Goal: Transaction & Acquisition: Purchase product/service

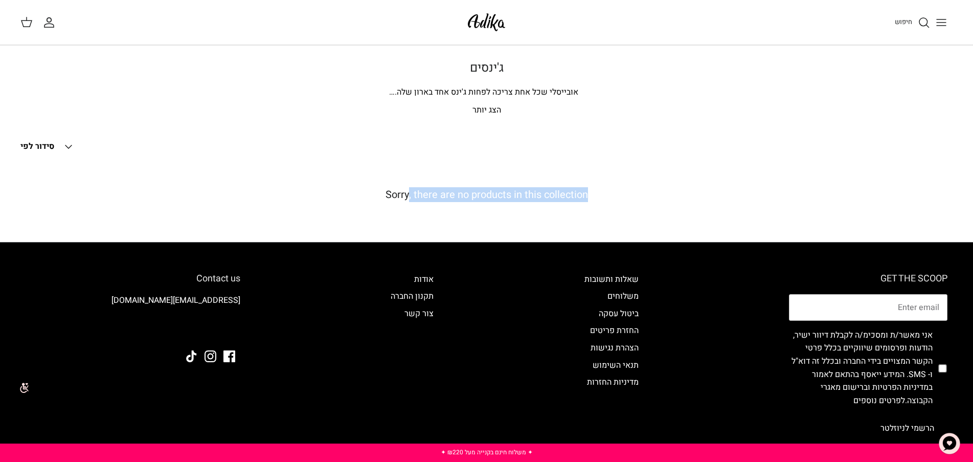
drag, startPoint x: 407, startPoint y: 195, endPoint x: 624, endPoint y: 197, distance: 217.3
click at [624, 197] on h5 "Sorry, there are no products in this collection" at bounding box center [486, 195] width 932 height 12
click at [540, 181] on div "Sorry, there are no products in this collection" at bounding box center [486, 194] width 932 height 63
click at [482, 113] on p "הצג יותר" at bounding box center [487, 110] width 716 height 13
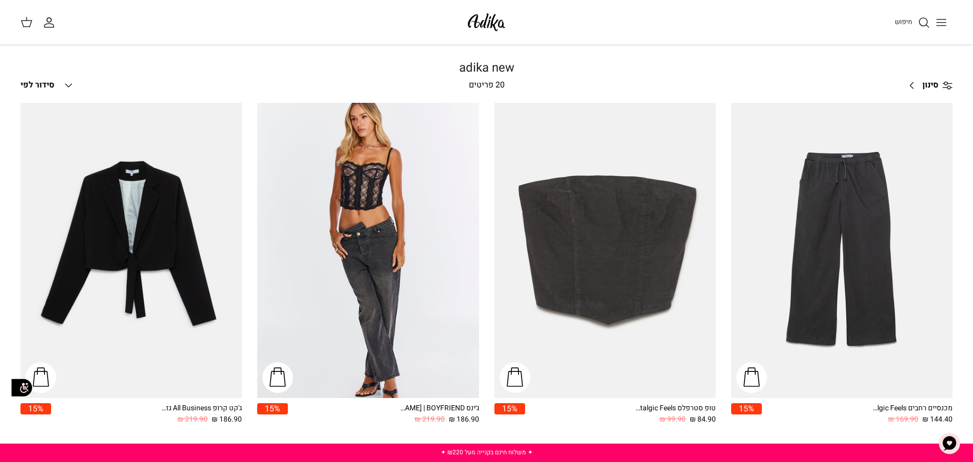
click at [917, 79] on link "סינון Right" at bounding box center [927, 85] width 51 height 25
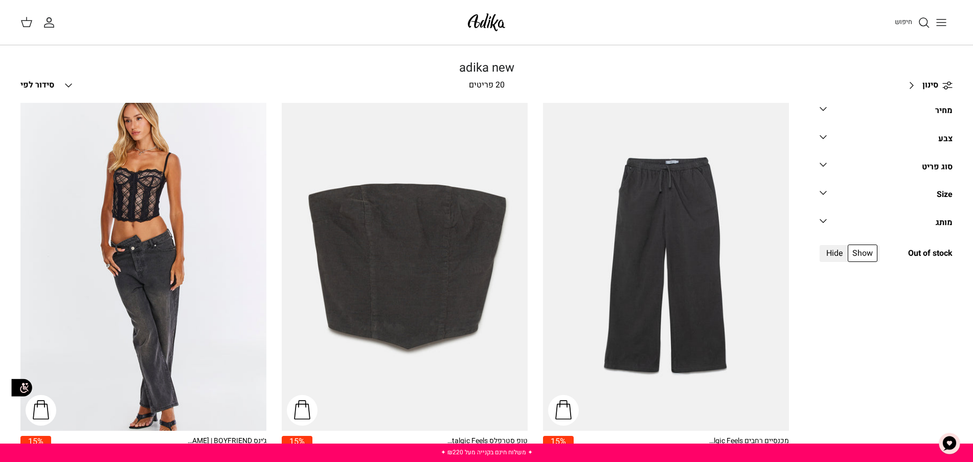
click at [820, 165] on icon "Down" at bounding box center [823, 164] width 12 height 12
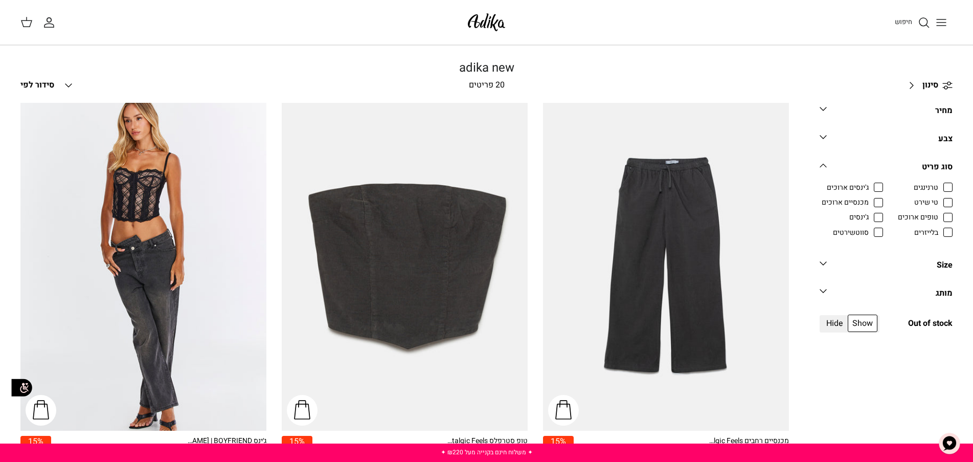
click at [869, 185] on span "ג'ינסים ארוכים" at bounding box center [848, 187] width 42 height 10
click at [870, 182] on input "ג'ינסים ארוכים" at bounding box center [869, 181] width 1 height 1
checkbox input "true"
radio input "true"
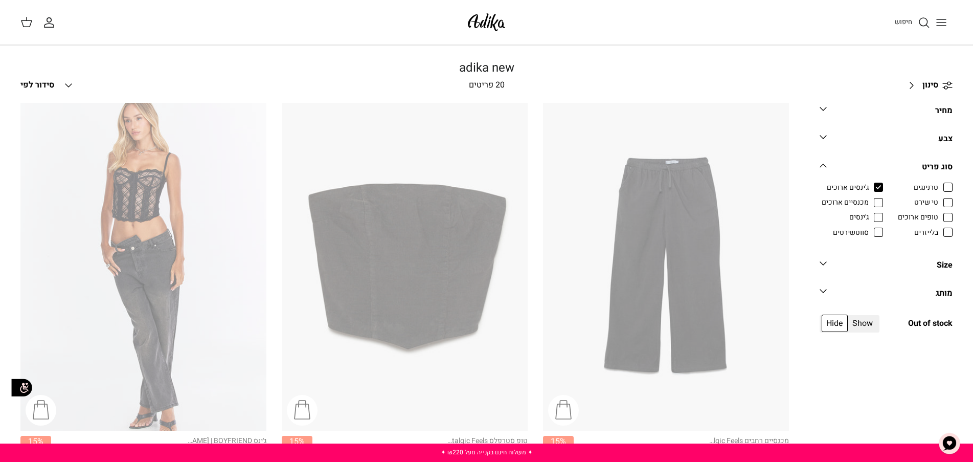
scroll to position [28, 0]
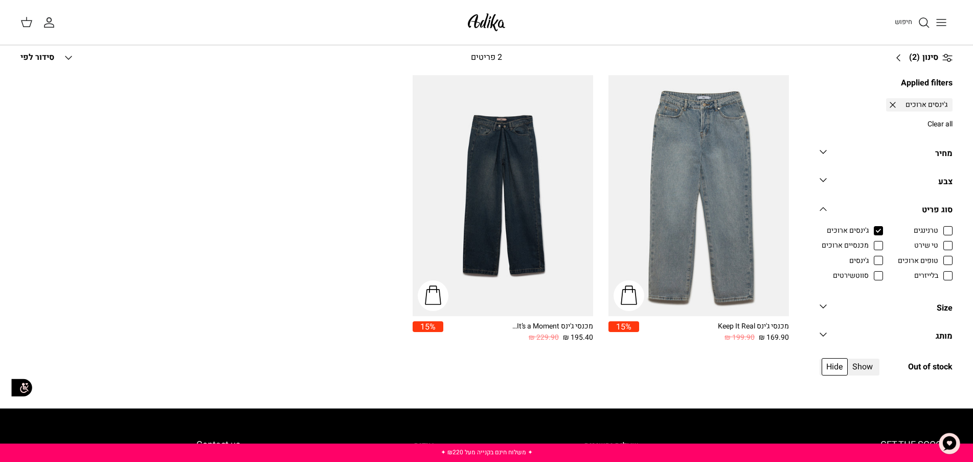
click at [869, 248] on span "מכנסיים ארוכים" at bounding box center [844, 245] width 47 height 10
click at [870, 241] on input "מכנסיים ארוכים" at bounding box center [869, 240] width 1 height 1
checkbox input "true"
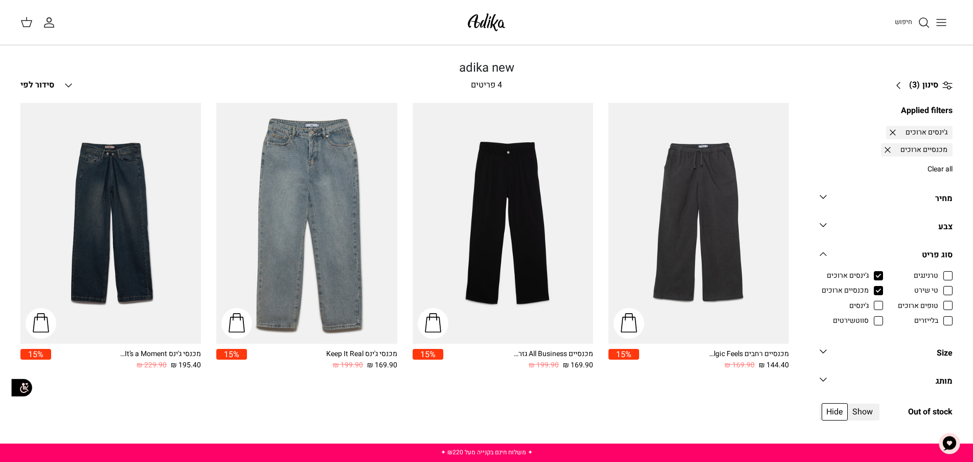
scroll to position [28, 0]
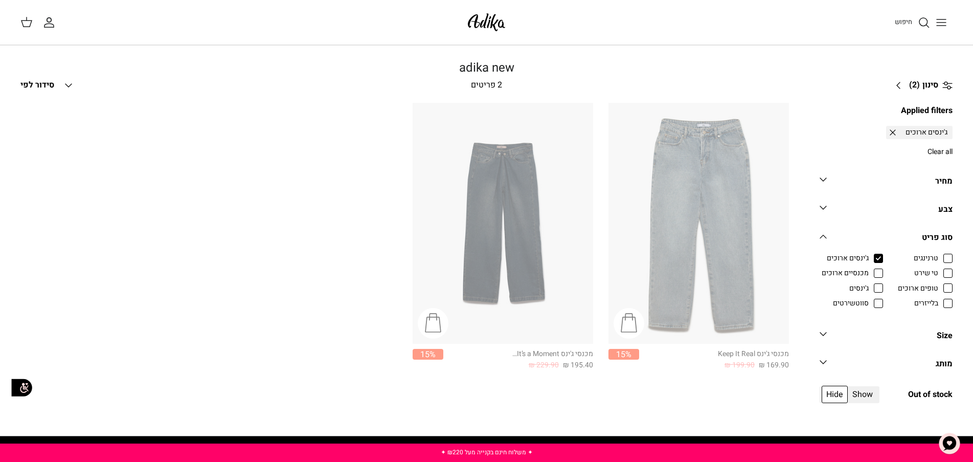
scroll to position [28, 0]
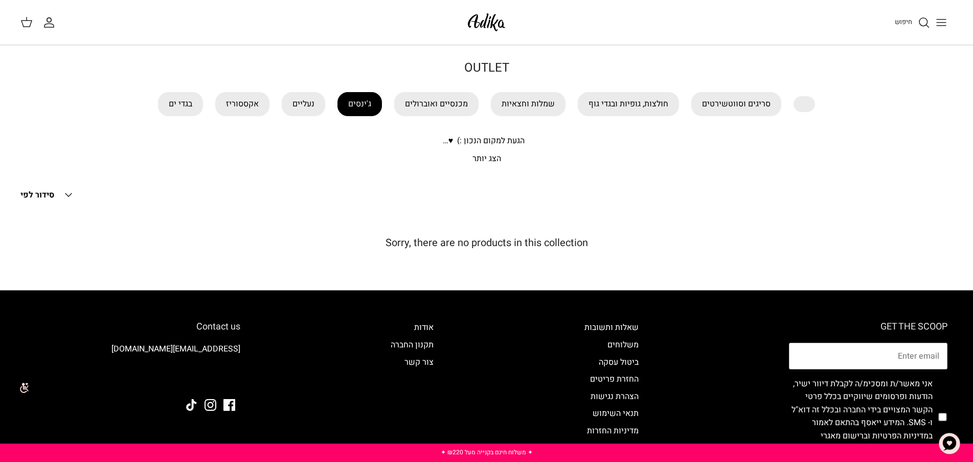
click at [356, 106] on link "ג'ינסים" at bounding box center [359, 104] width 44 height 24
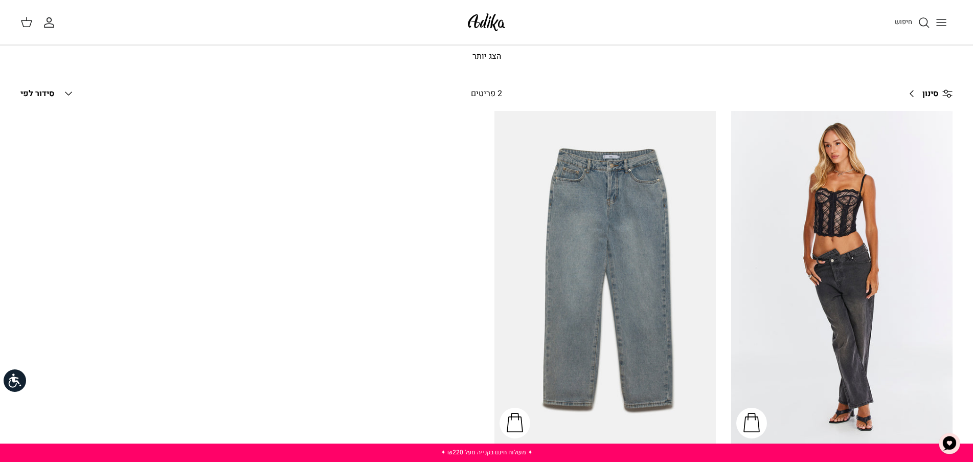
scroll to position [153, 0]
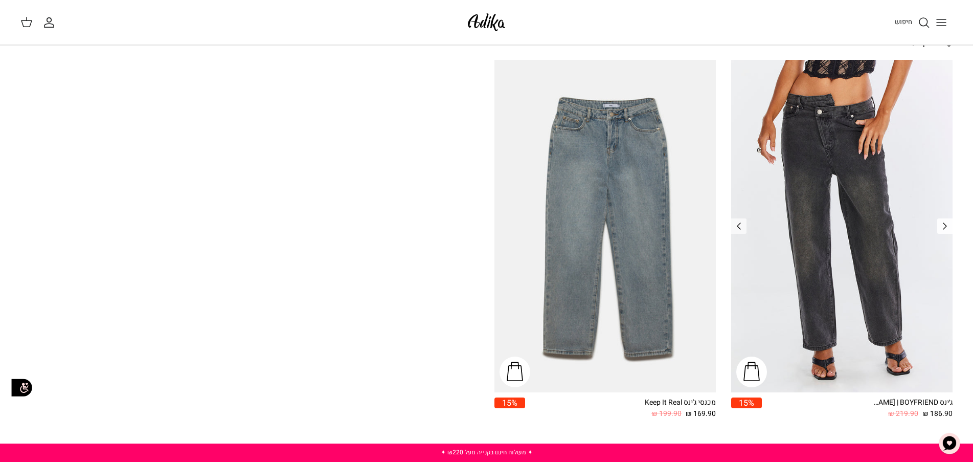
click at [946, 226] on polyline "Previous" at bounding box center [944, 226] width 3 height 6
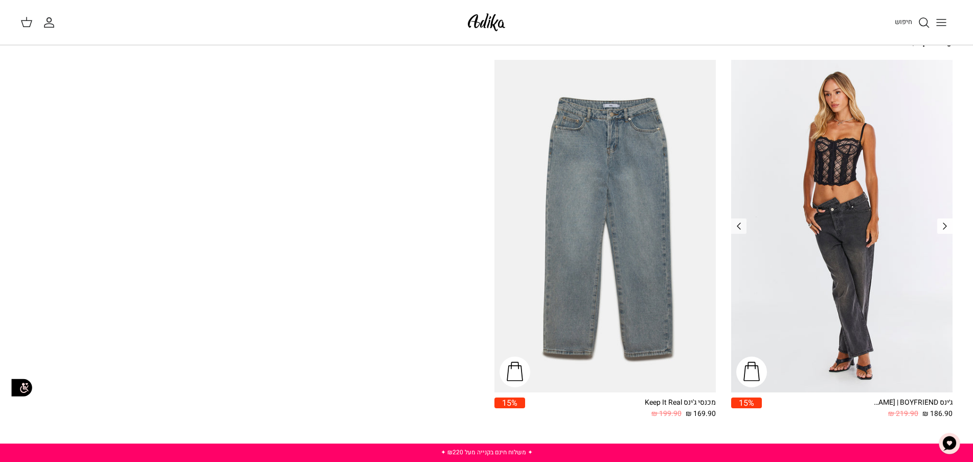
click at [946, 226] on polyline "Previous" at bounding box center [944, 226] width 3 height 6
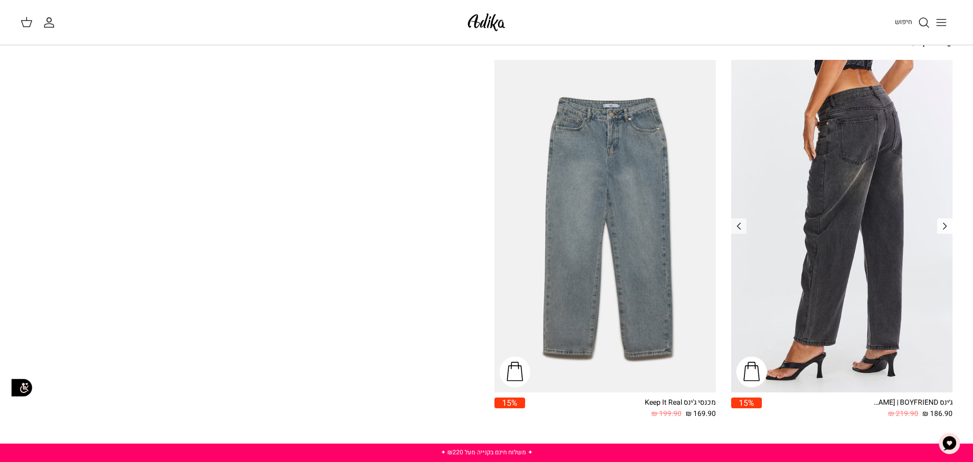
click at [946, 226] on polyline "Previous" at bounding box center [944, 226] width 3 height 6
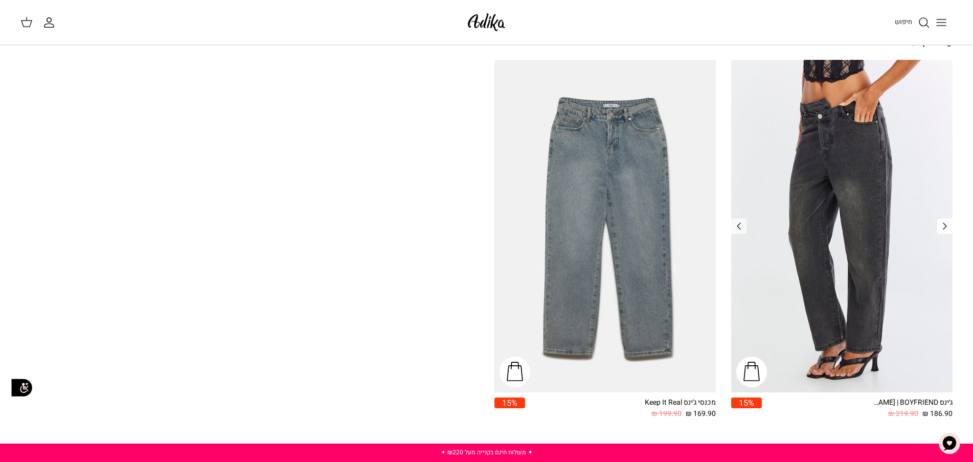
click at [946, 226] on polyline "Previous" at bounding box center [944, 226] width 3 height 6
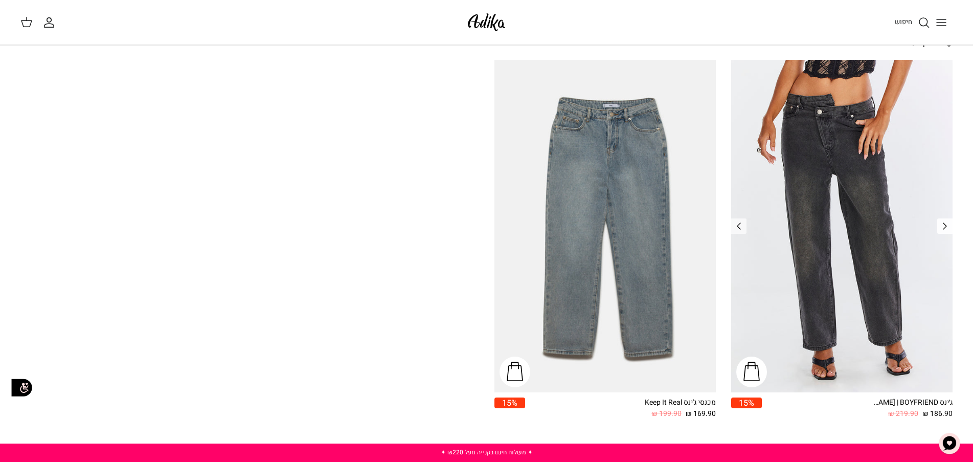
click at [946, 226] on polyline "Previous" at bounding box center [944, 226] width 3 height 6
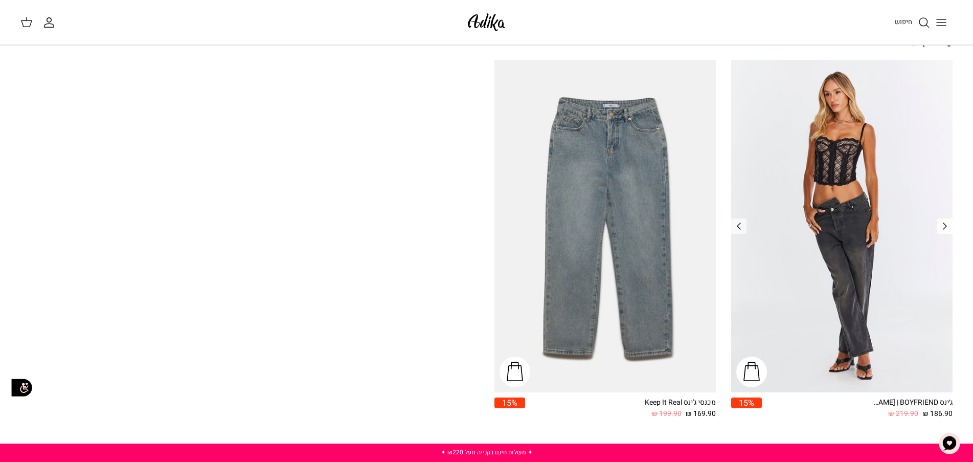
click at [946, 226] on polyline "Previous" at bounding box center [944, 226] width 3 height 6
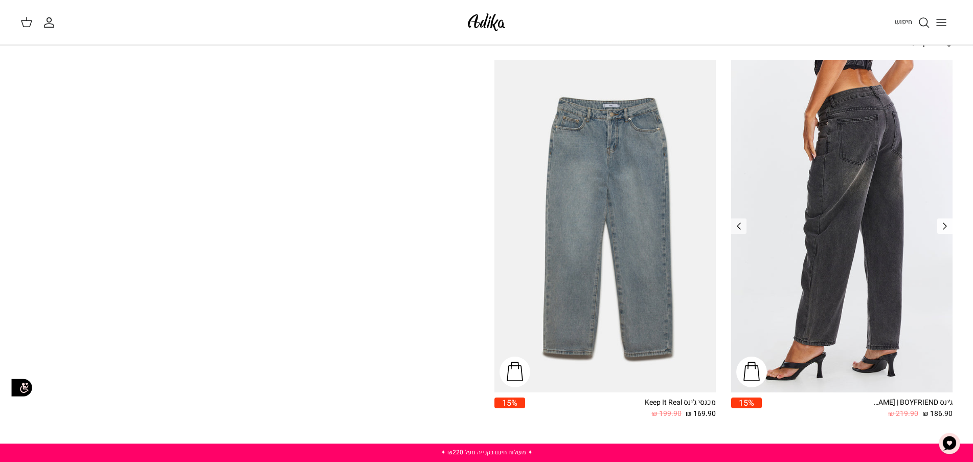
click at [946, 226] on polyline "Previous" at bounding box center [944, 226] width 3 height 6
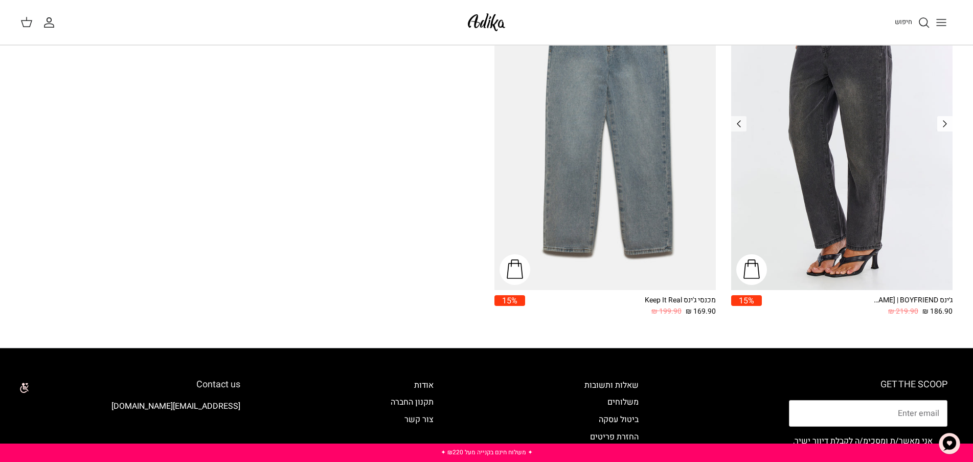
scroll to position [358, 0]
